Goal: Obtain resource: Obtain resource

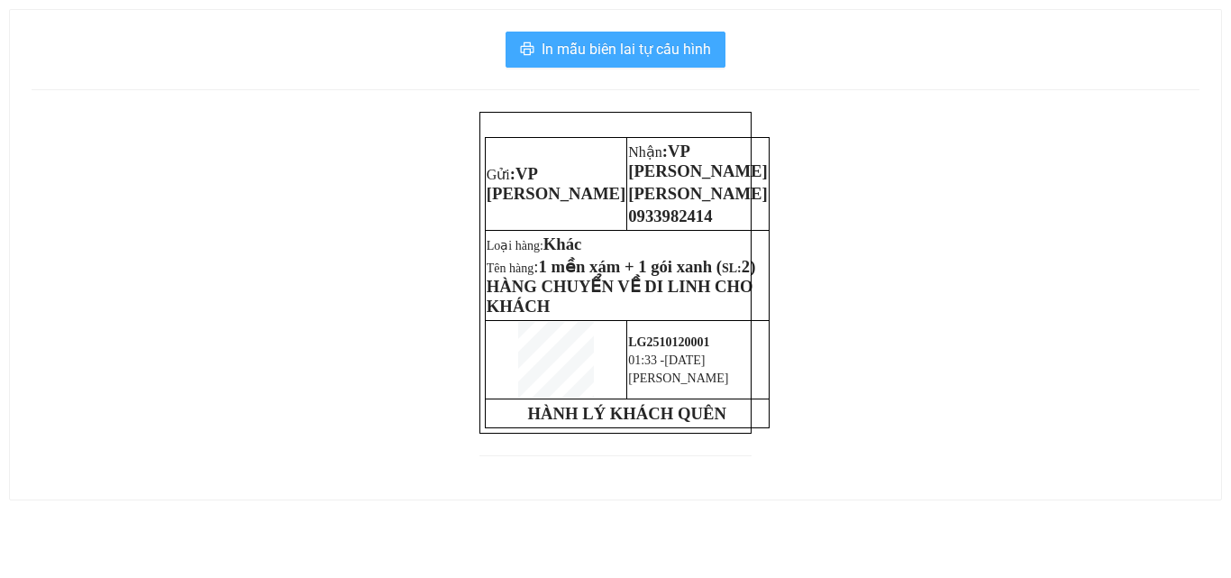
click at [622, 44] on span "In mẫu biên lai tự cấu hình" at bounding box center [625, 49] width 169 height 23
